Goal: Information Seeking & Learning: Understand process/instructions

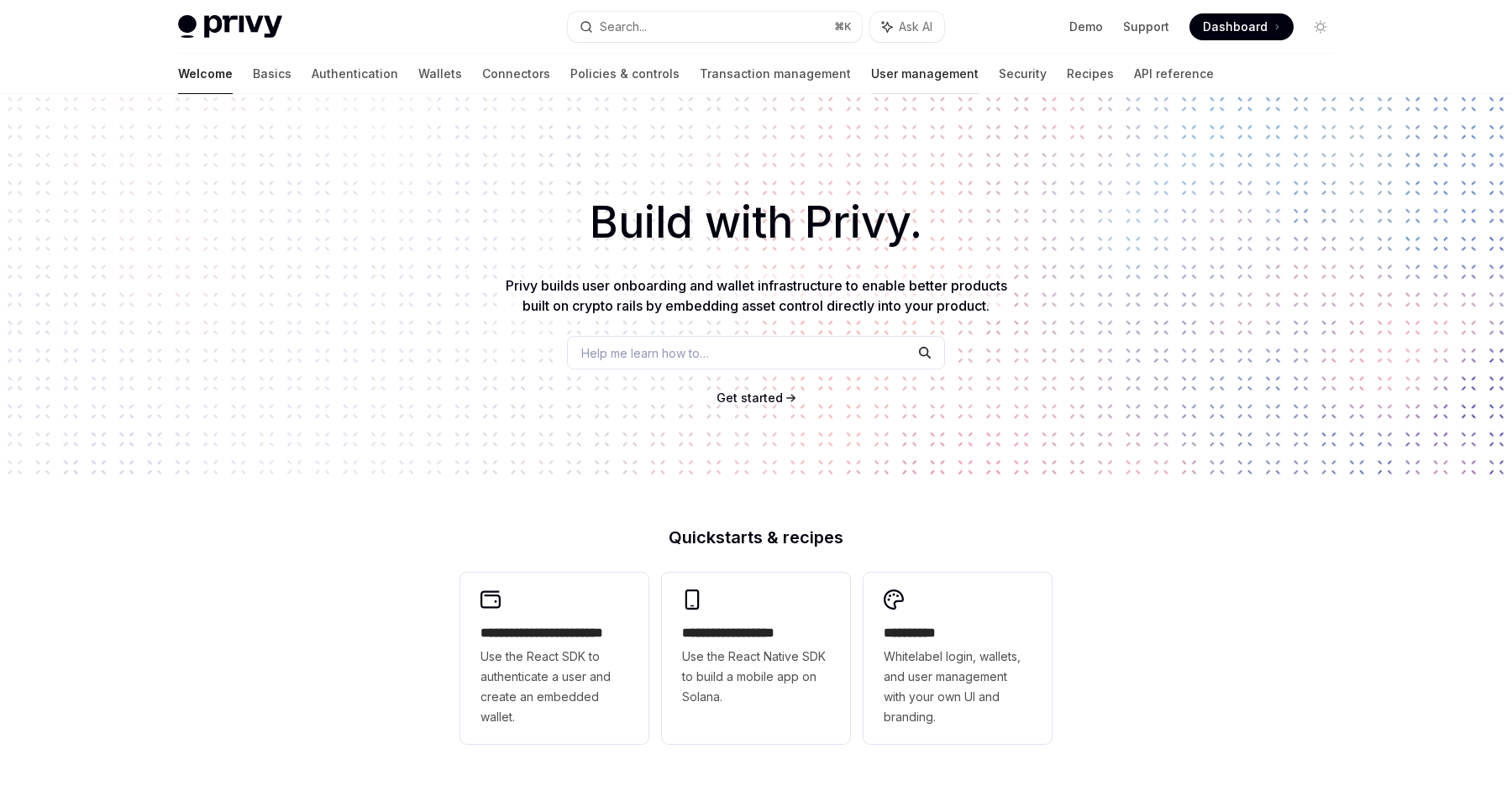
click at [871, 67] on link "User management" at bounding box center [925, 73] width 108 height 40
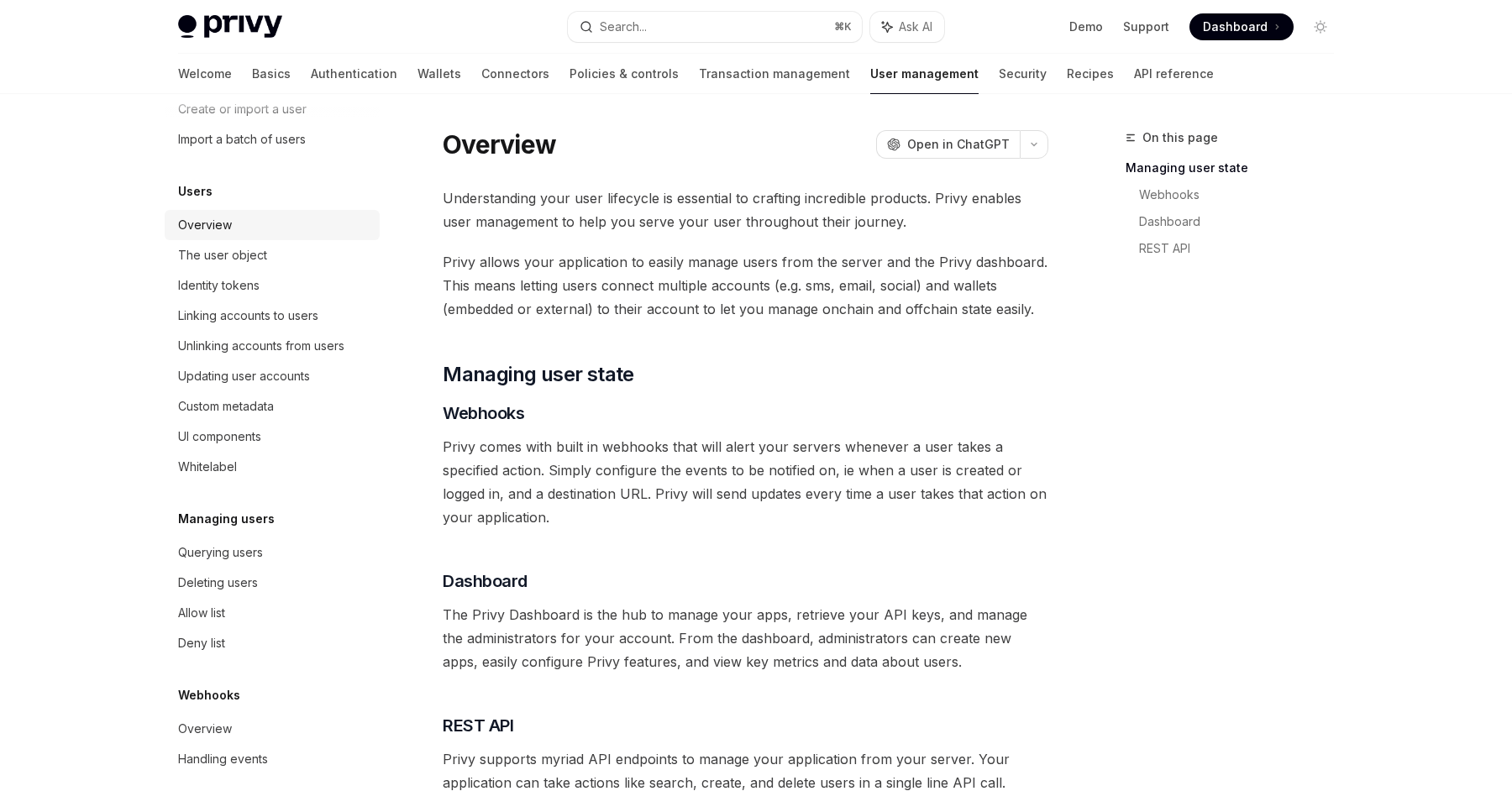
scroll to position [159, 0]
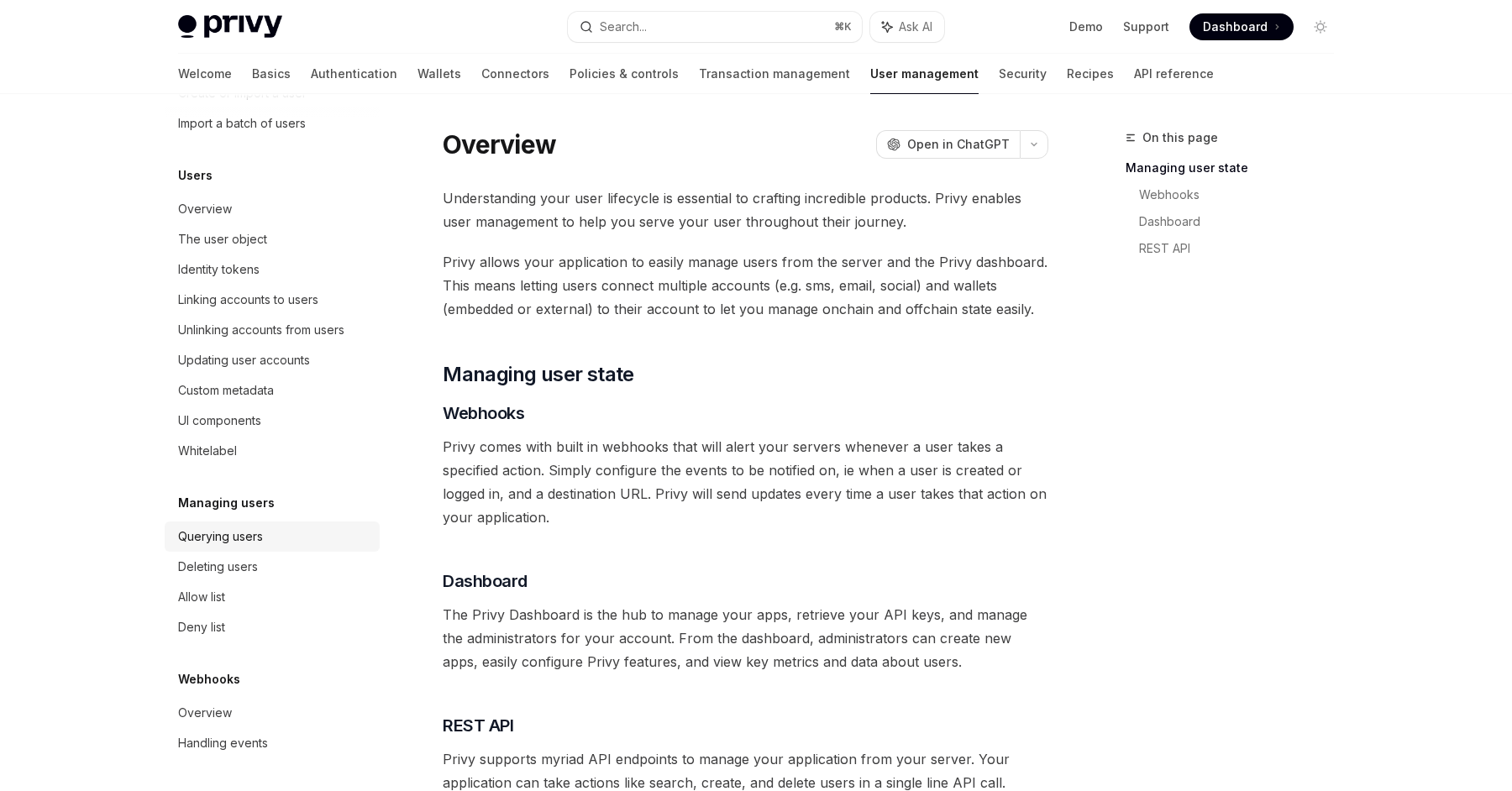
click at [251, 542] on div "Querying users" at bounding box center [220, 537] width 85 height 20
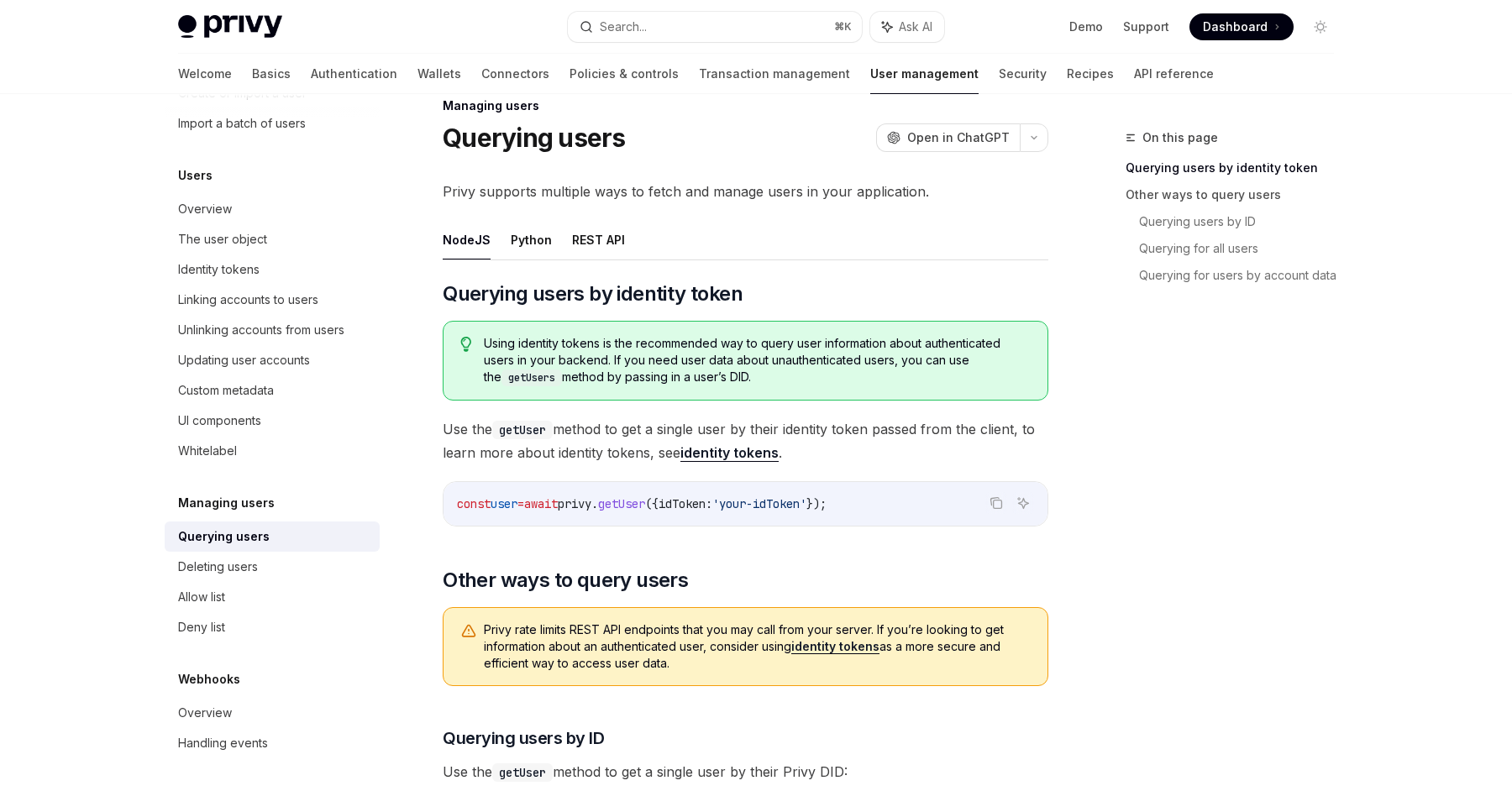
scroll to position [36, 0]
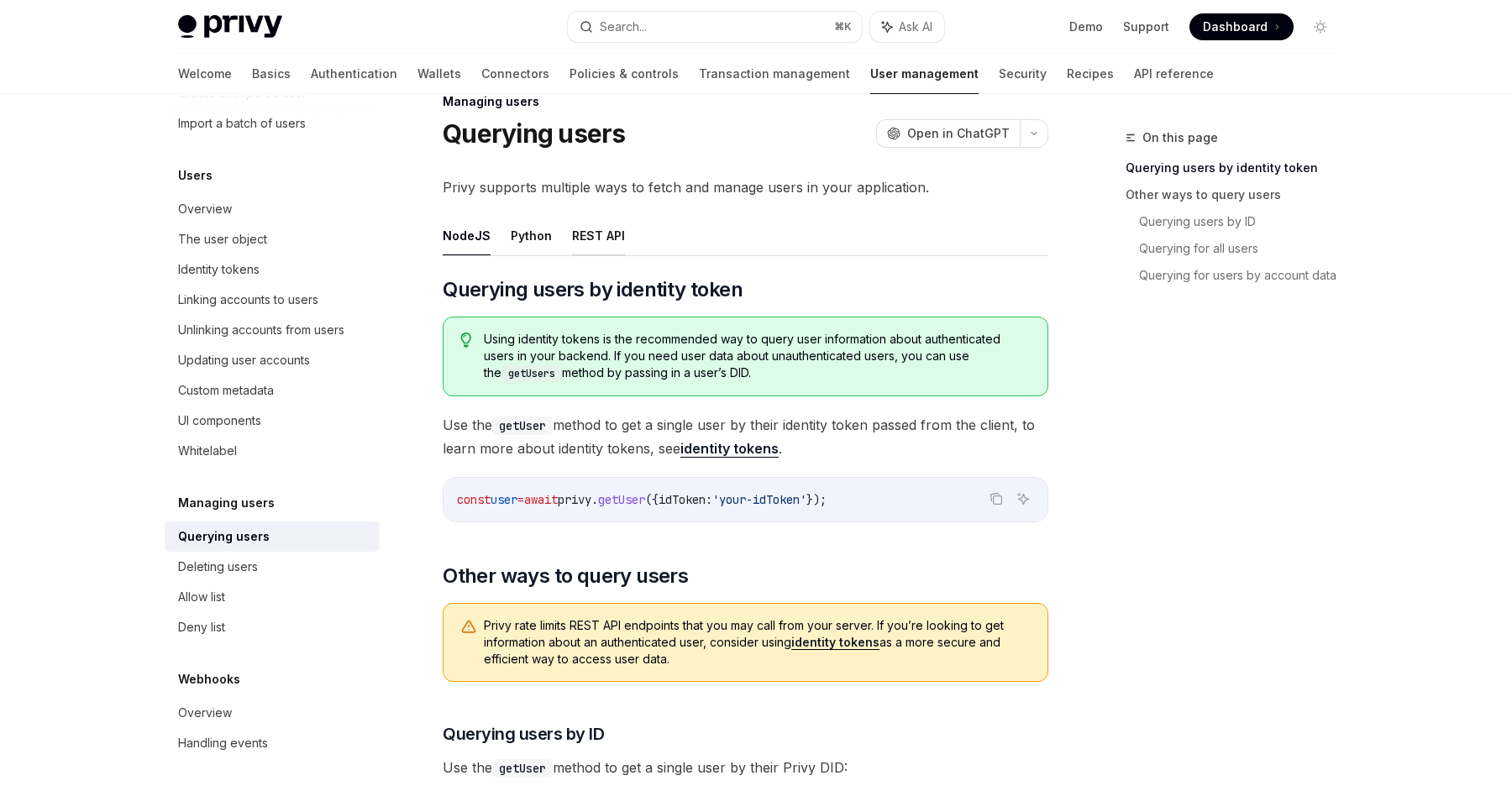
click at [582, 240] on button "REST API" at bounding box center [599, 234] width 53 height 39
type textarea "*"
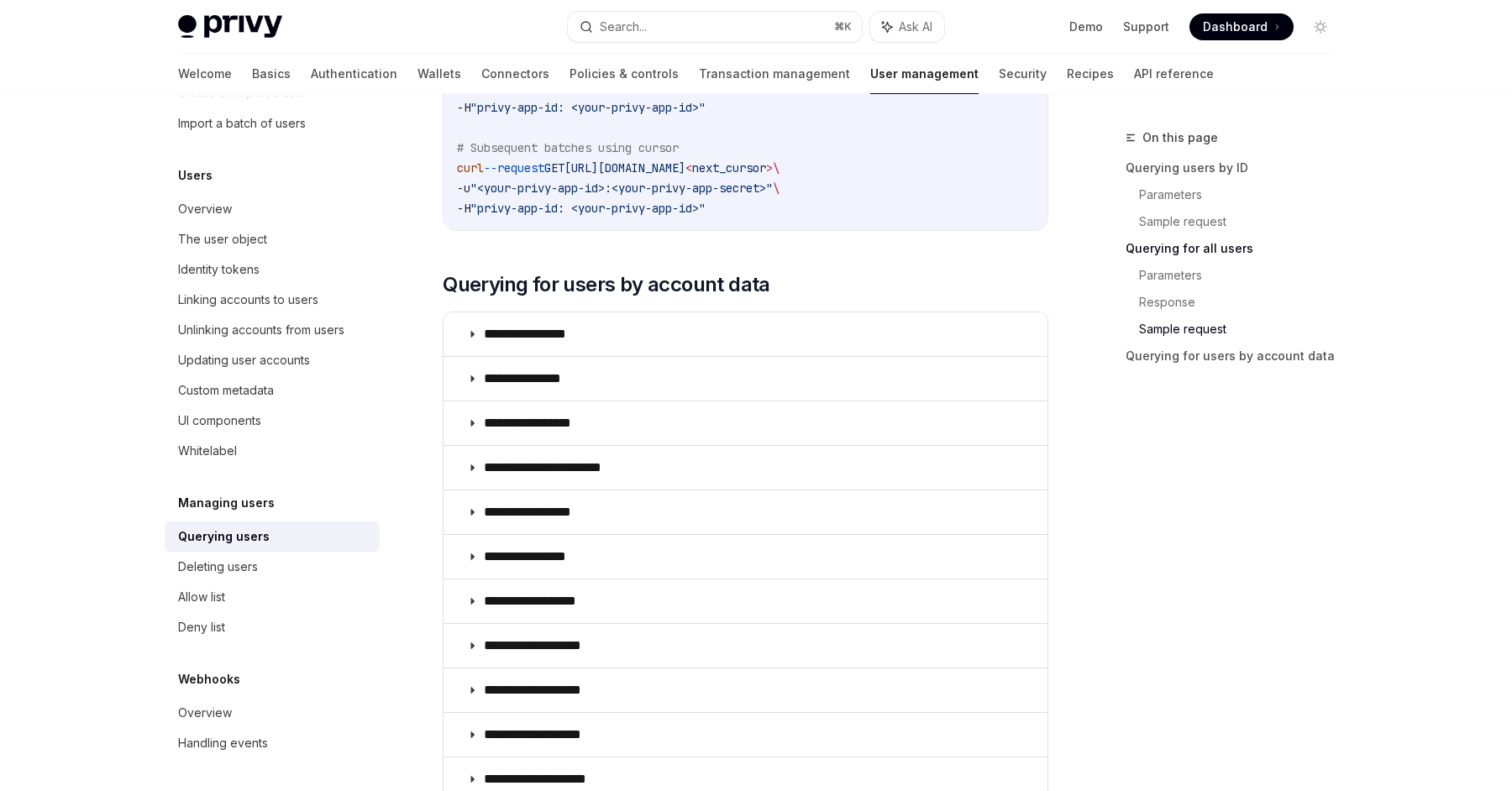
scroll to position [1392, 0]
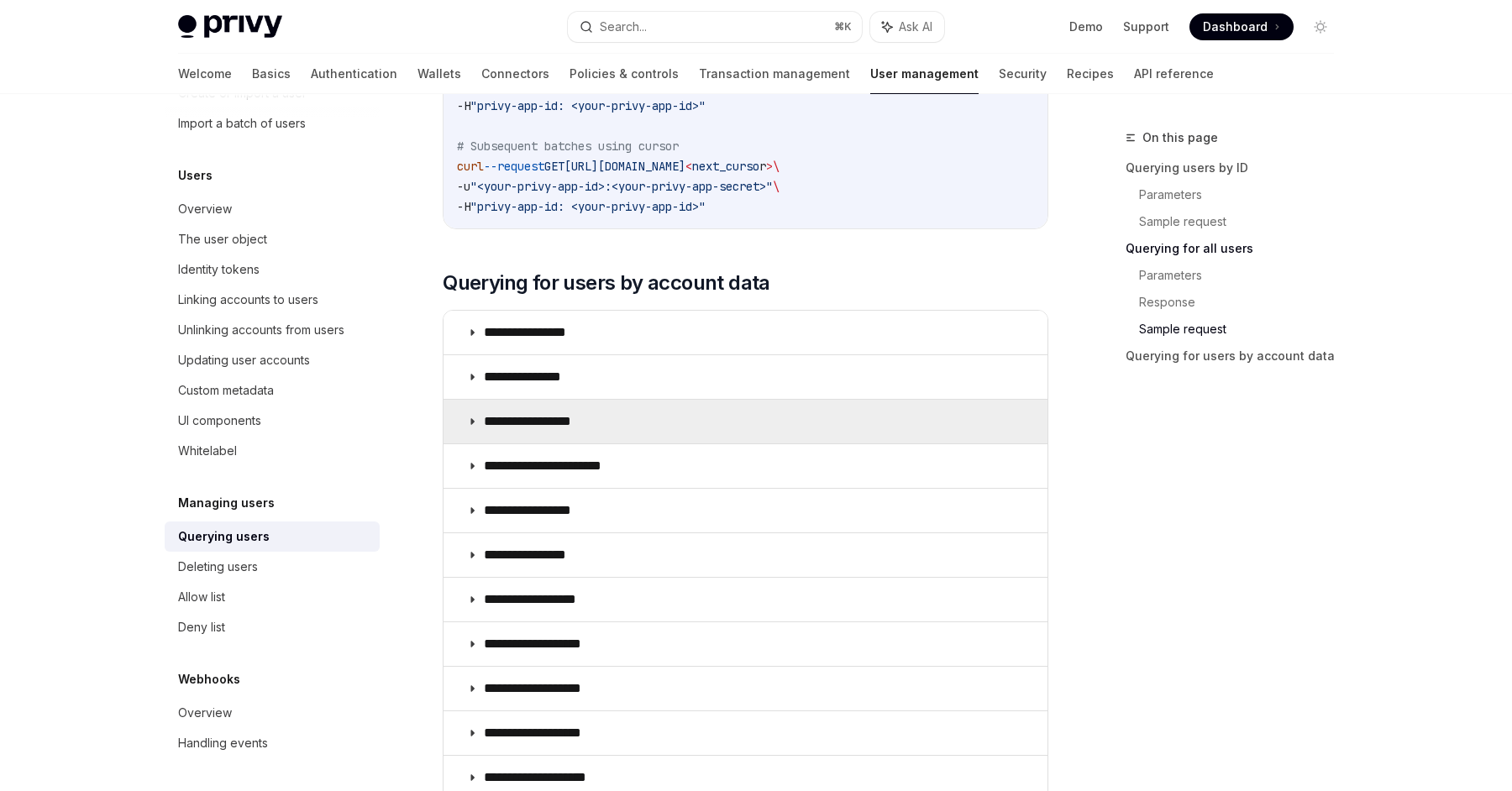
click at [664, 414] on summary "**********" at bounding box center [746, 421] width 604 height 44
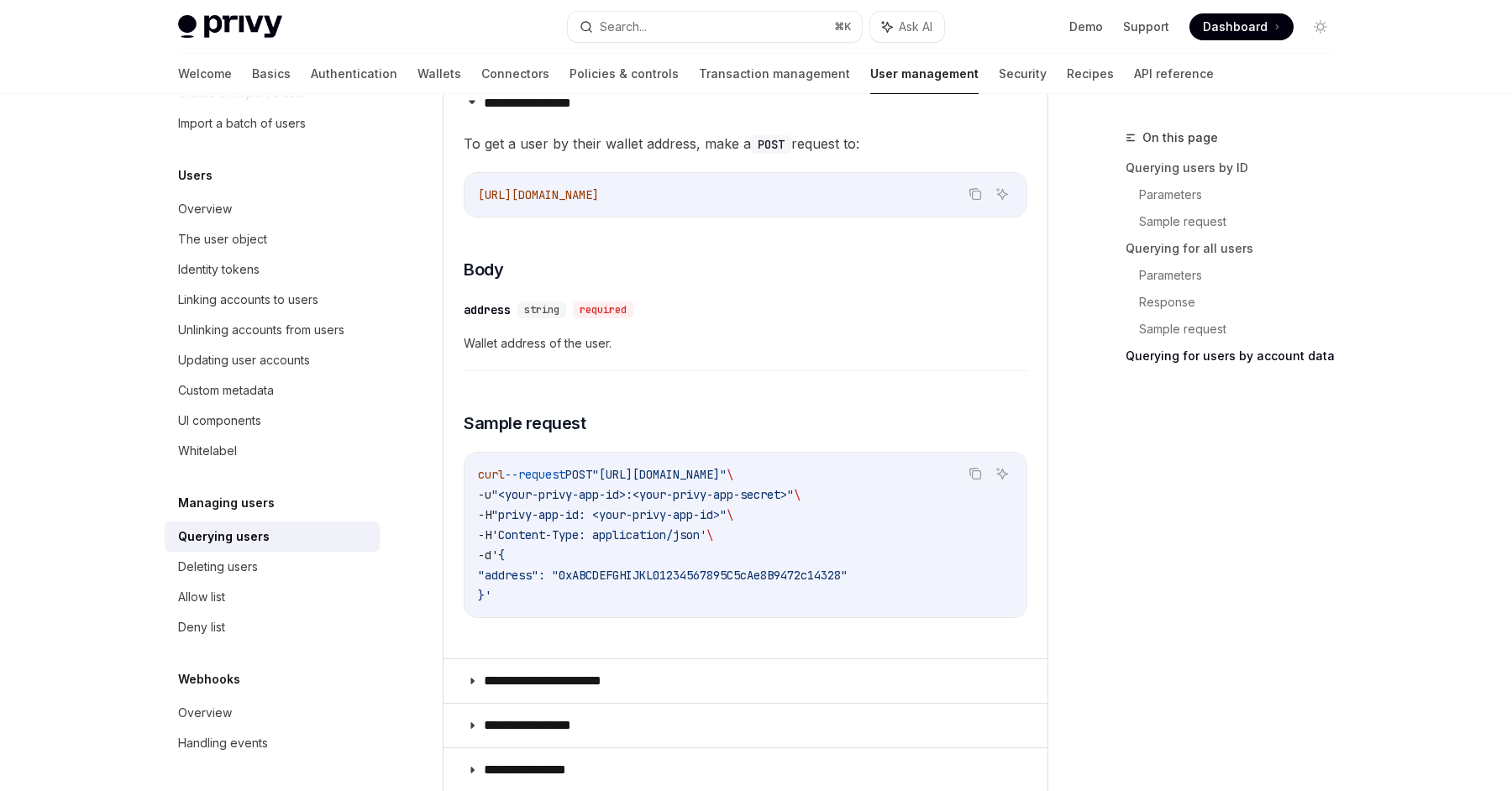
scroll to position [1690, 0]
